Goal: Task Accomplishment & Management: Manage account settings

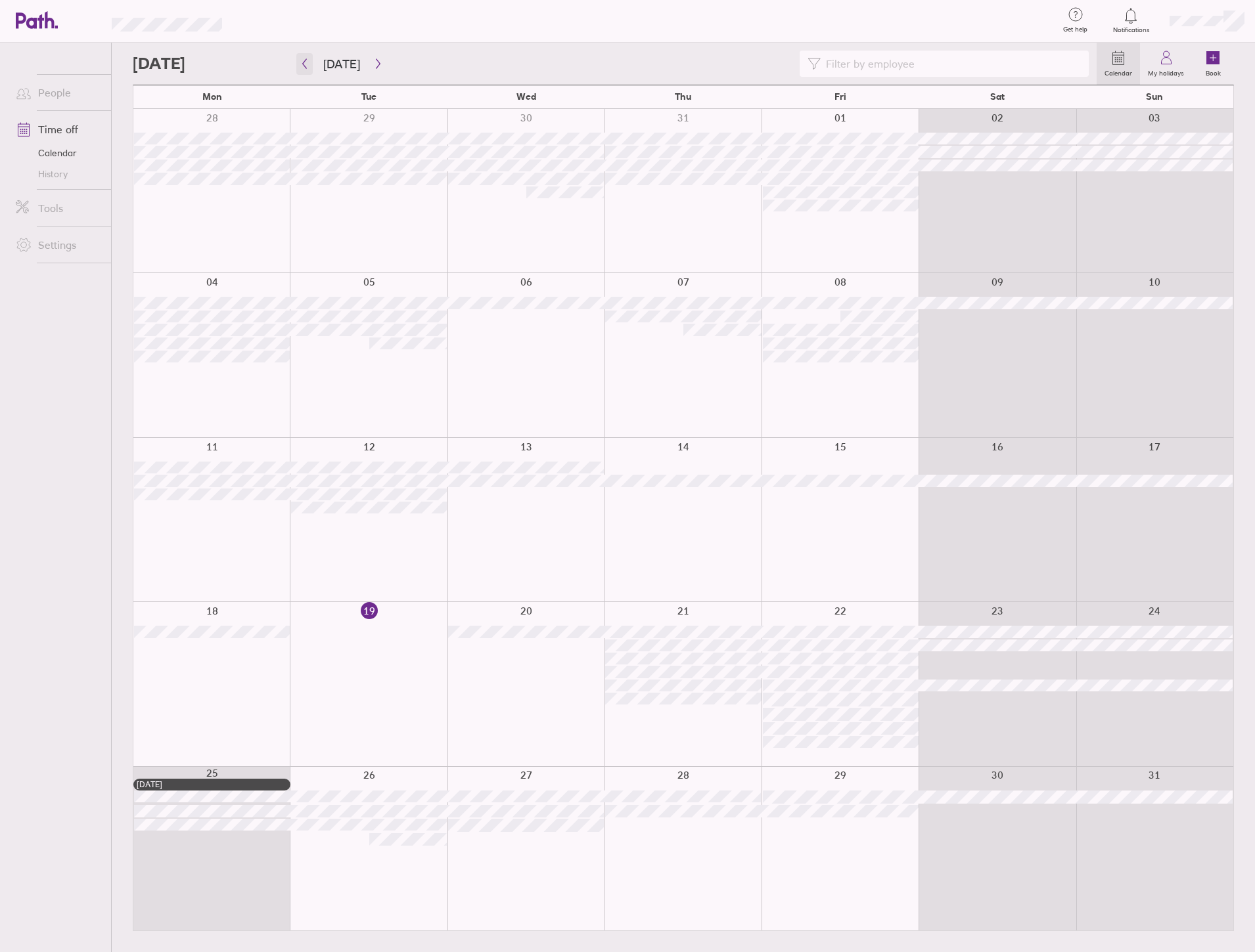
click at [306, 57] on button "button" at bounding box center [304, 64] width 16 height 22
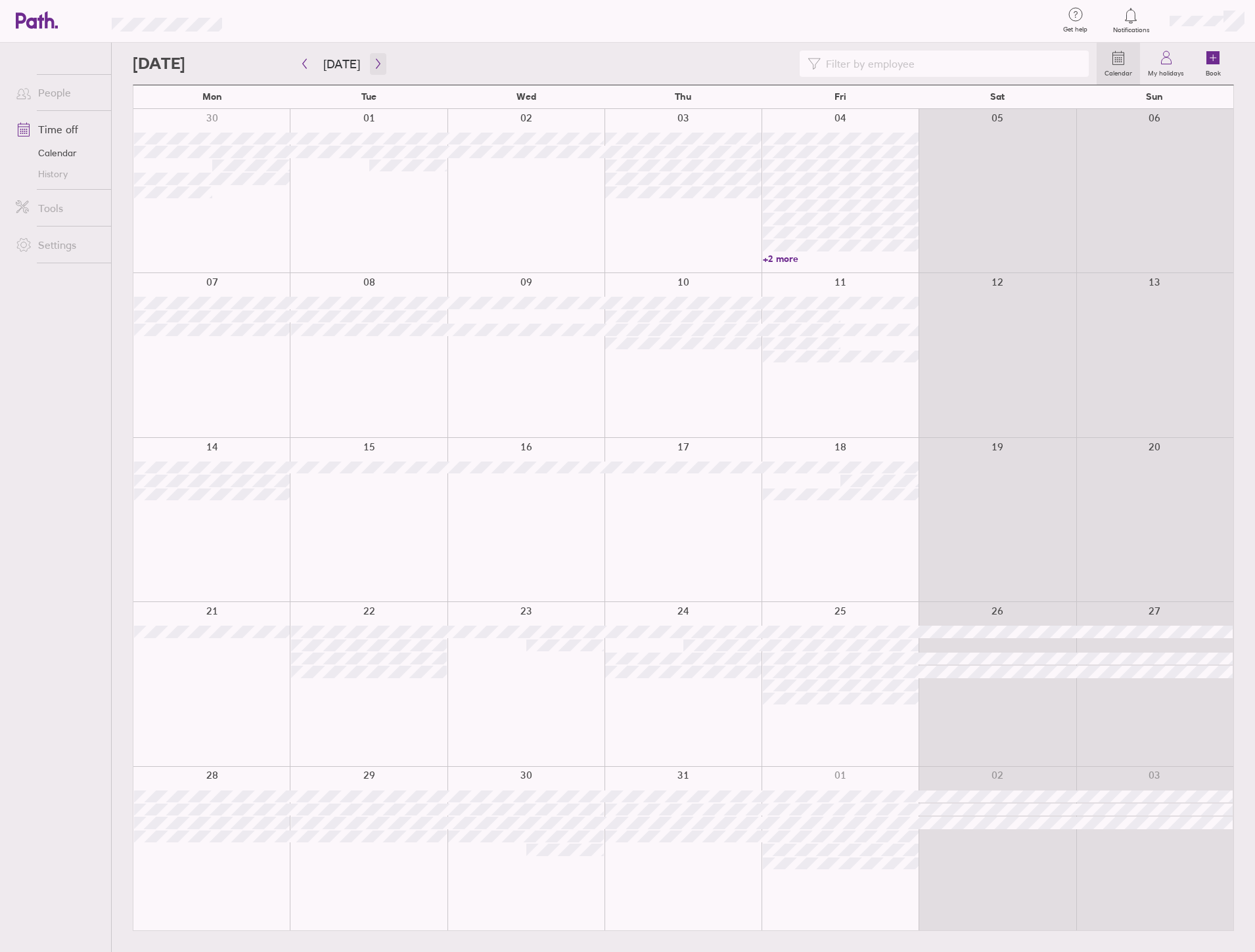
click at [373, 59] on icon "button" at bounding box center [378, 64] width 10 height 11
